Goal: Task Accomplishment & Management: Manage account settings

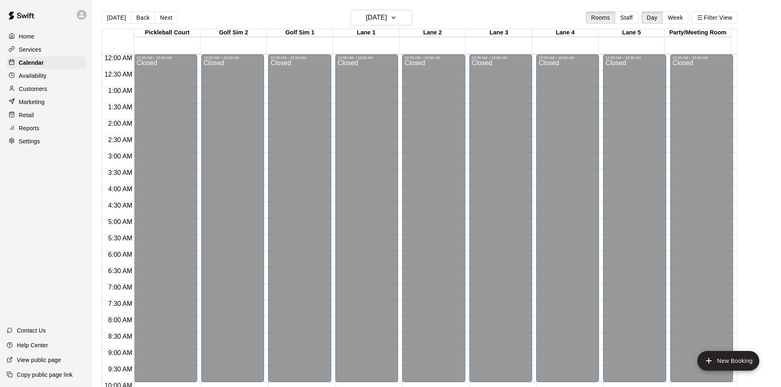
scroll to position [297, 0]
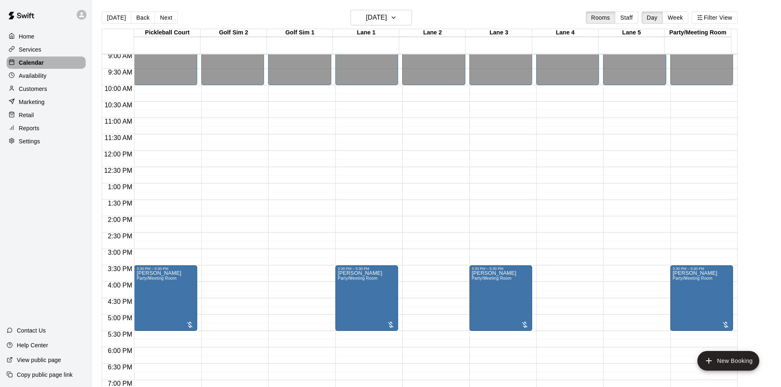
click at [28, 63] on p "Calendar" at bounding box center [31, 63] width 25 height 8
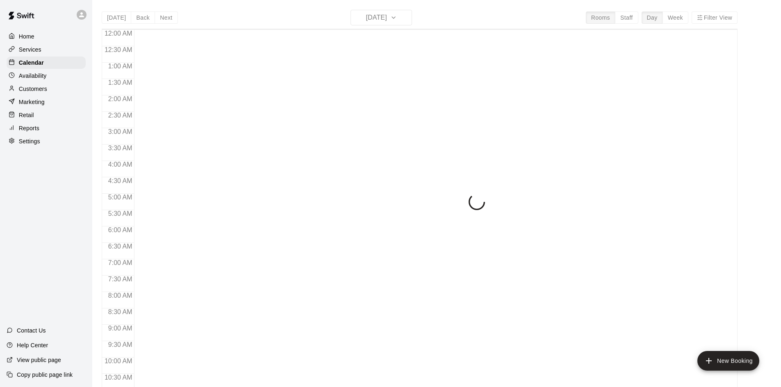
scroll to position [420, 0]
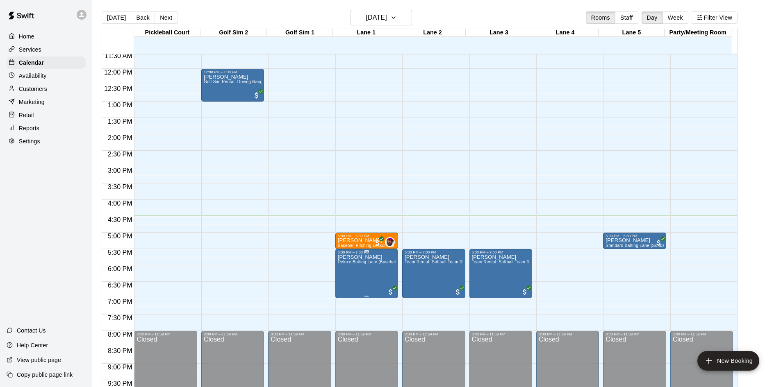
scroll to position [446, 0]
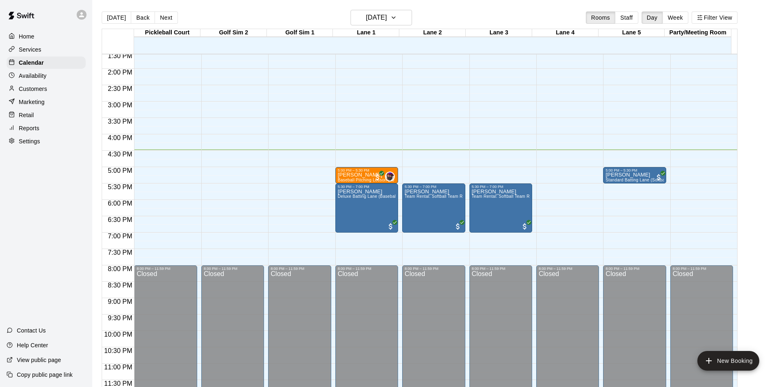
click at [19, 48] on p "Services" at bounding box center [30, 49] width 23 height 8
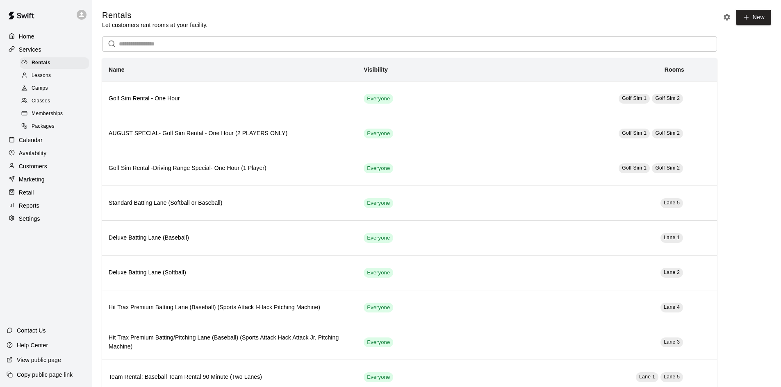
click at [36, 103] on span "Classes" at bounding box center [41, 101] width 18 height 8
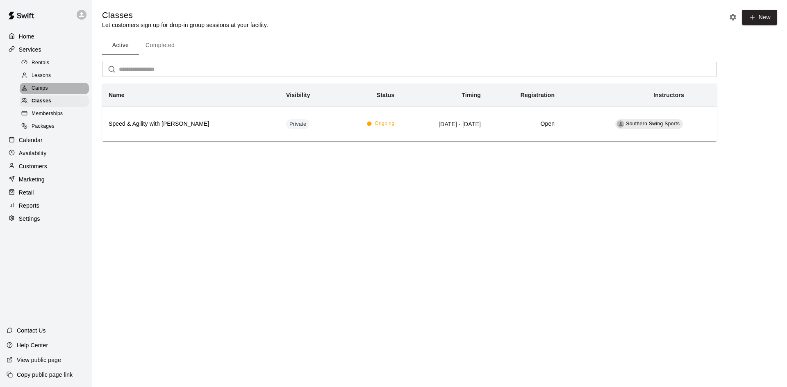
click at [46, 92] on span "Camps" at bounding box center [40, 88] width 16 height 8
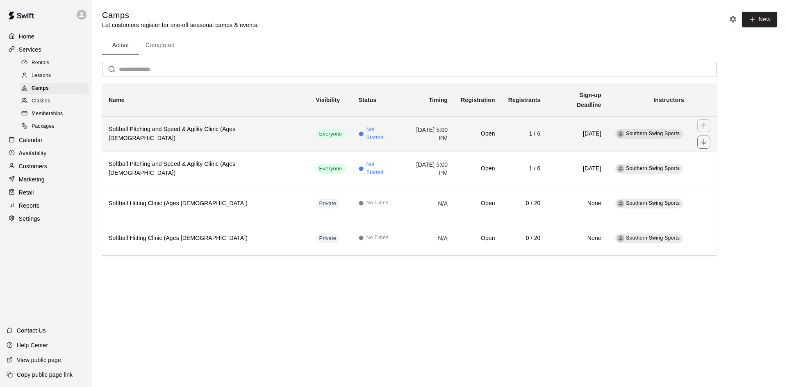
click at [174, 125] on h6 "Softball Pitching and Speed & Agility Clinic (Ages 7-10)" at bounding box center [206, 134] width 194 height 18
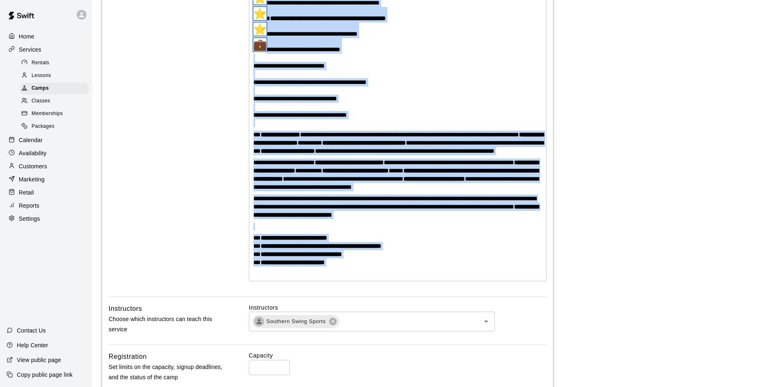
scroll to position [448, 0]
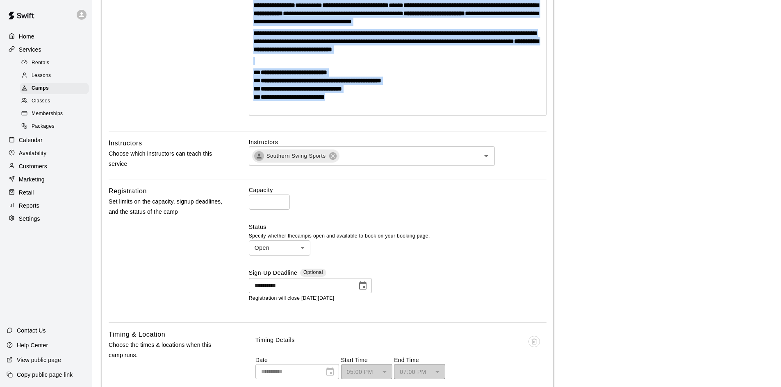
drag, startPoint x: 252, startPoint y: 127, endPoint x: 408, endPoint y: 107, distance: 157.5
copy div "**********"
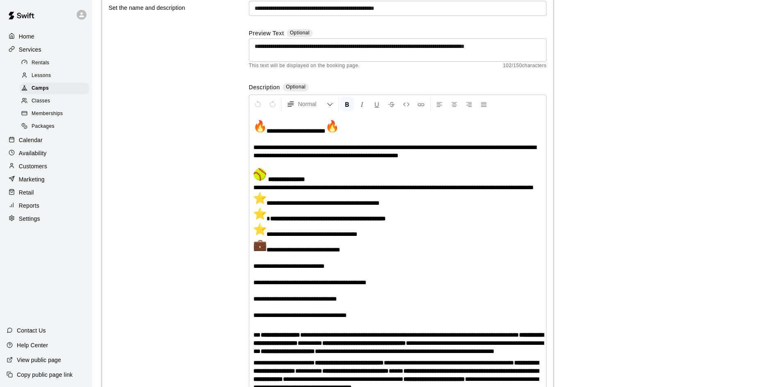
scroll to position [0, 0]
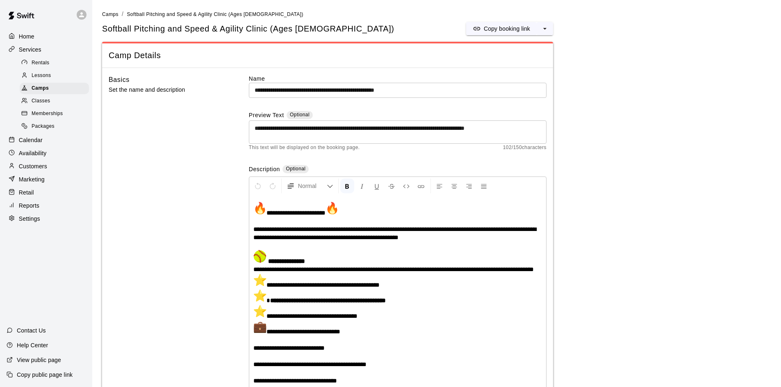
click at [114, 18] on li "Camps" at bounding box center [110, 14] width 16 height 9
click at [113, 15] on span "Camps" at bounding box center [110, 14] width 16 height 6
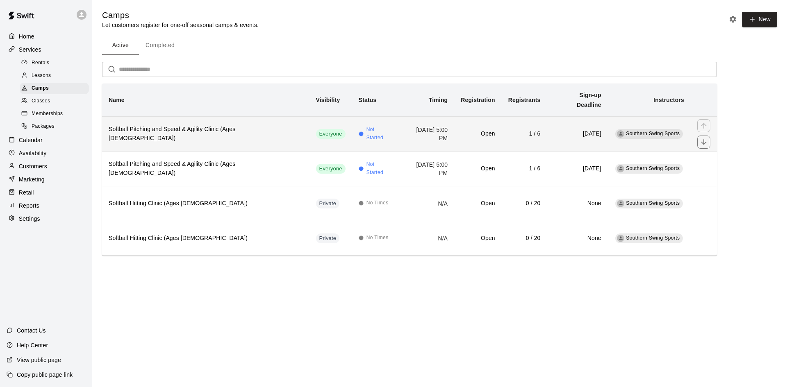
click at [207, 131] on h6 "Softball Pitching and Speed & Agility Clinic (Ages 7-10)" at bounding box center [206, 134] width 194 height 18
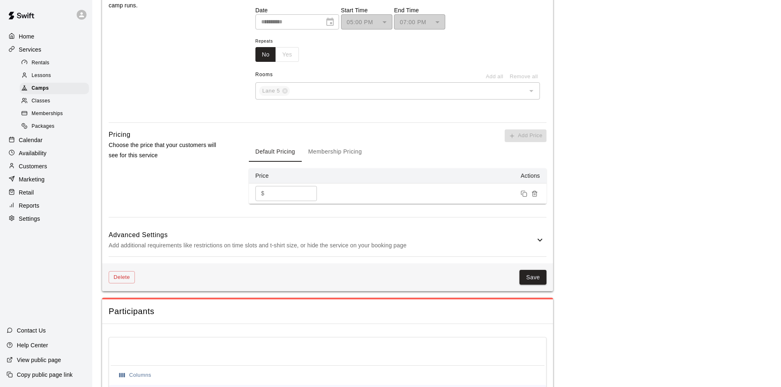
scroll to position [900, 0]
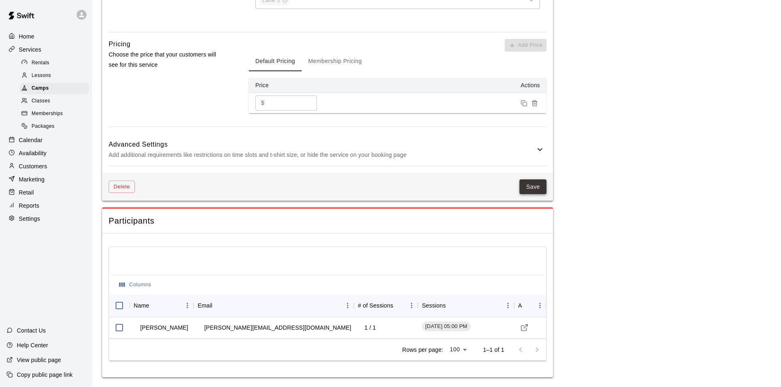
click at [526, 191] on button "Save" at bounding box center [532, 187] width 27 height 15
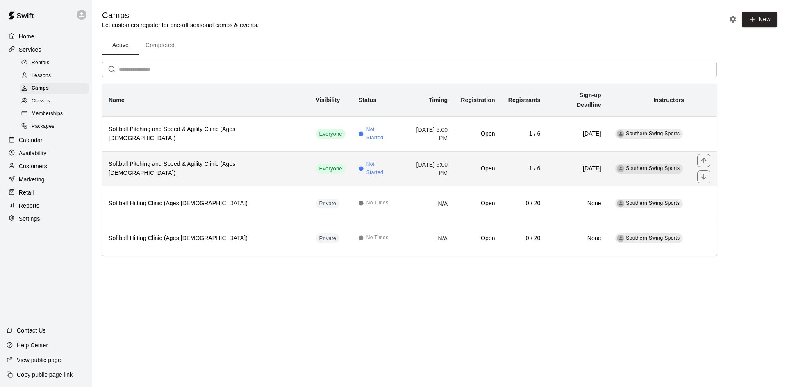
click at [400, 158] on td "August 27, 2025 at 5:00 PM" at bounding box center [427, 168] width 55 height 35
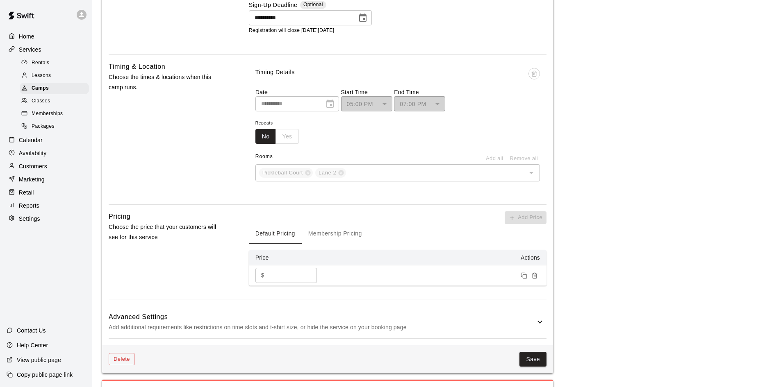
scroll to position [398, 0]
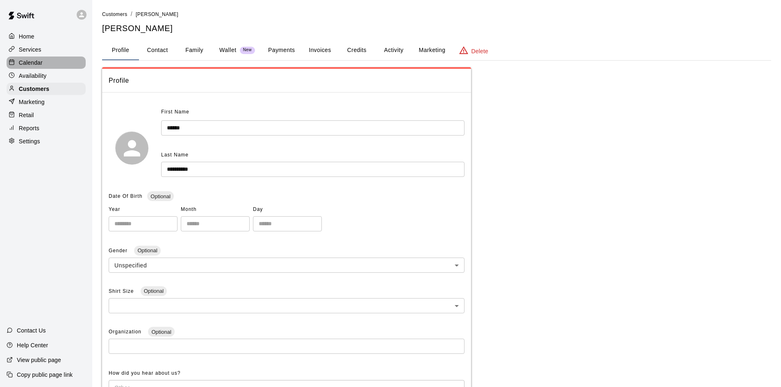
click at [27, 66] on p "Calendar" at bounding box center [31, 63] width 24 height 8
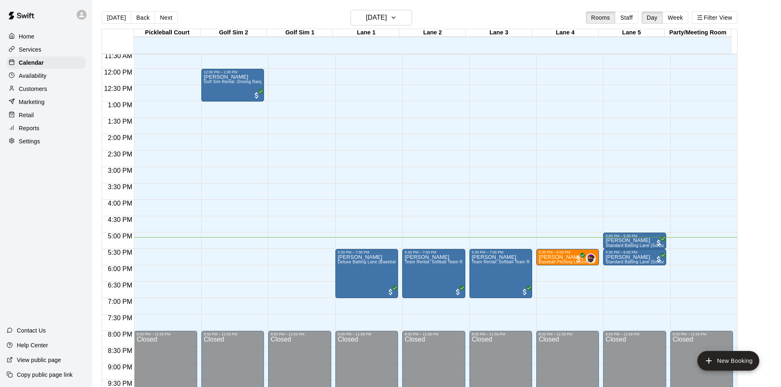
scroll to position [256, 0]
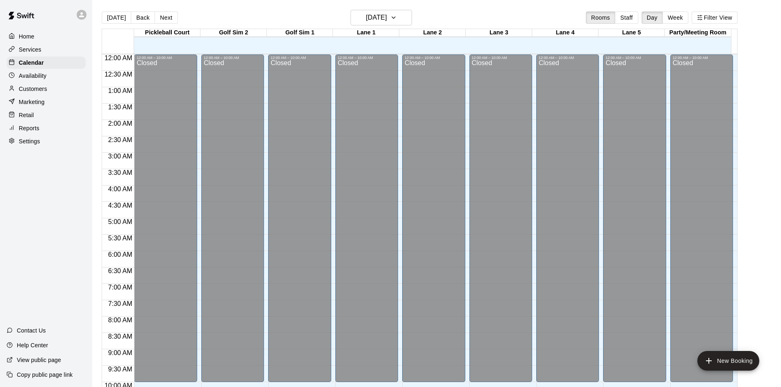
scroll to position [420, 0]
